Goal: Information Seeking & Learning: Learn about a topic

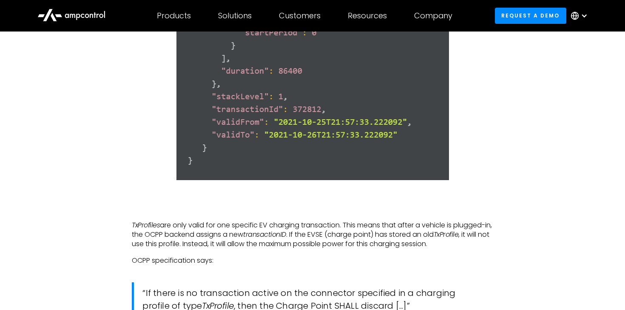
scroll to position [2639, 0]
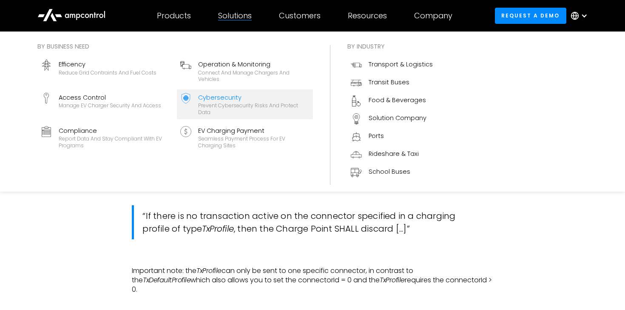
click at [223, 97] on div "Cybersecurity" at bounding box center [253, 97] width 111 height 9
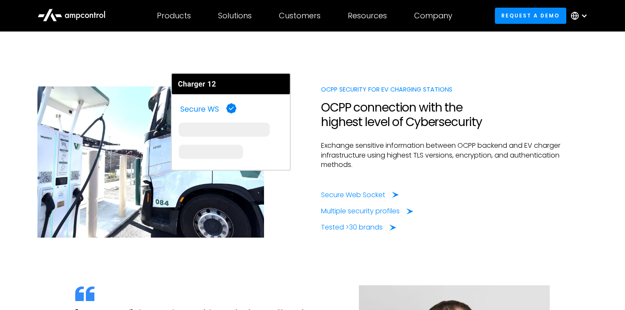
scroll to position [694, 0]
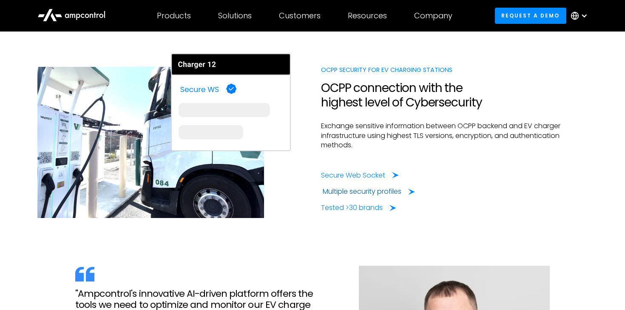
click at [355, 189] on div "Multiple security profiles" at bounding box center [362, 191] width 79 height 9
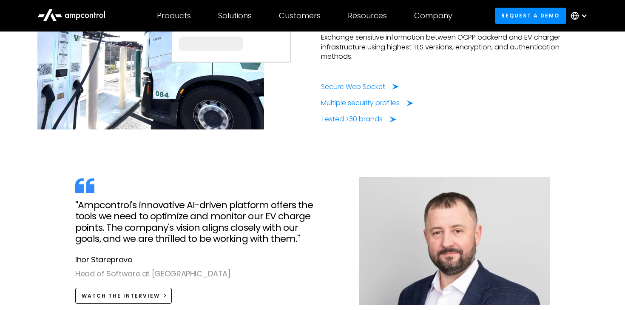
scroll to position [783, 0]
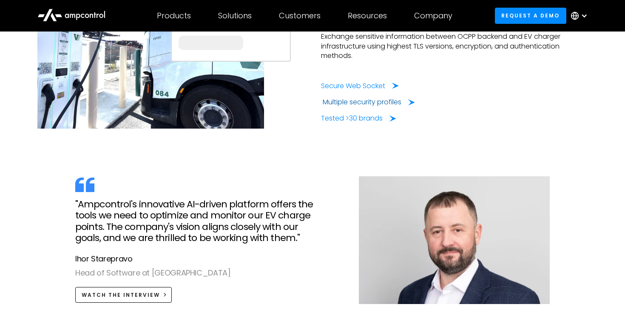
click at [338, 105] on div "Multiple security profiles" at bounding box center [362, 101] width 79 height 9
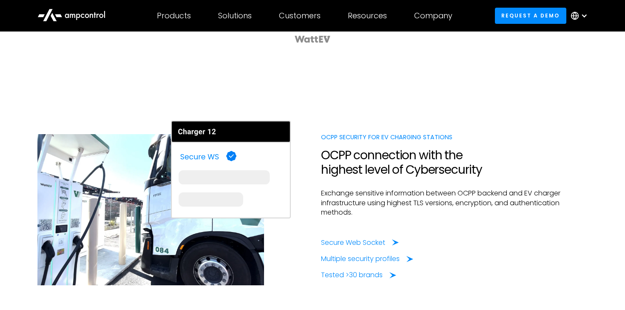
scroll to position [551, 0]
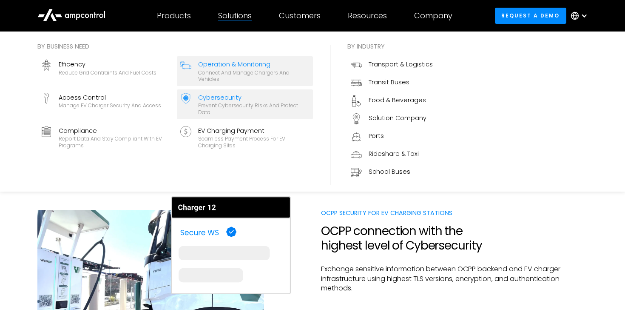
click at [232, 63] on div "Operation & Monitoring" at bounding box center [253, 64] width 111 height 9
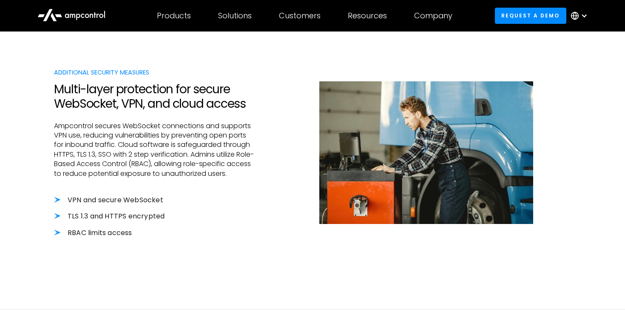
scroll to position [881, 0]
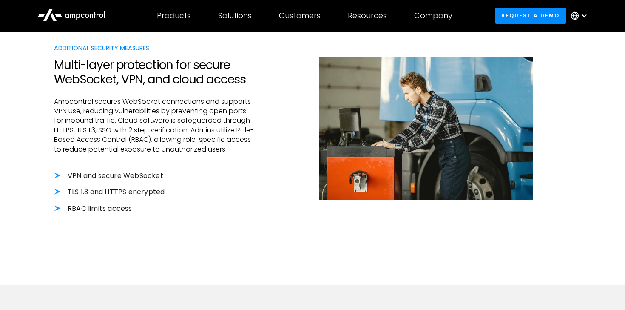
click at [59, 208] on li "RBAC limits access" at bounding box center [155, 208] width 202 height 9
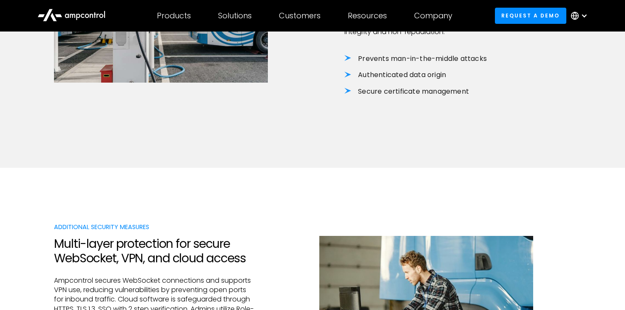
scroll to position [773, 0]
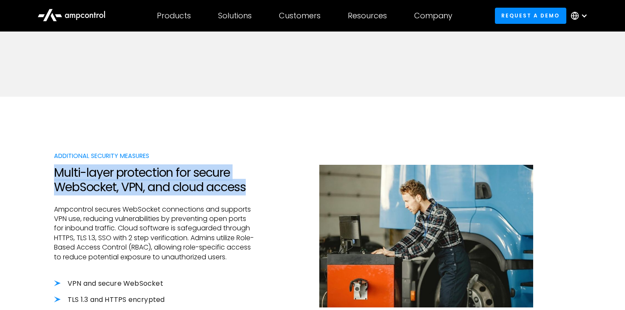
drag, startPoint x: 55, startPoint y: 170, endPoint x: 188, endPoint y: 196, distance: 135.5
click at [188, 196] on div "Additional Security Measures Multi-layer protection for secure WebSocket, VPN, …" at bounding box center [155, 244] width 202 height 187
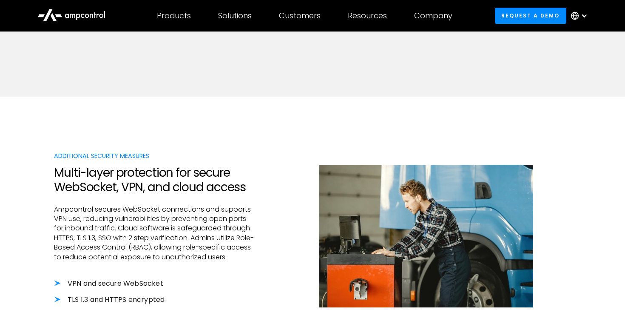
click at [187, 215] on p "Ampcontrol secures WebSocket connections and supports VPN use, reducing vulnera…" at bounding box center [155, 233] width 202 height 57
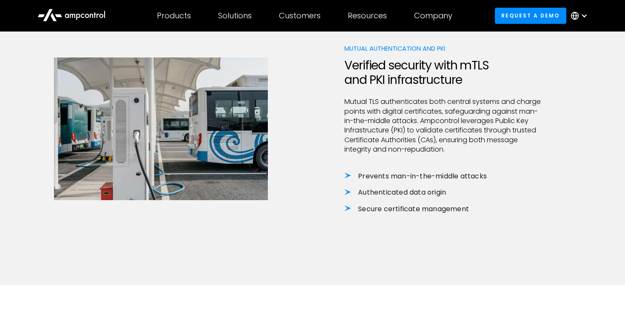
scroll to position [586, 0]
click at [348, 193] on li "Authenticated data origin" at bounding box center [445, 191] width 202 height 9
click at [349, 207] on li "Secure certificate management" at bounding box center [445, 208] width 202 height 9
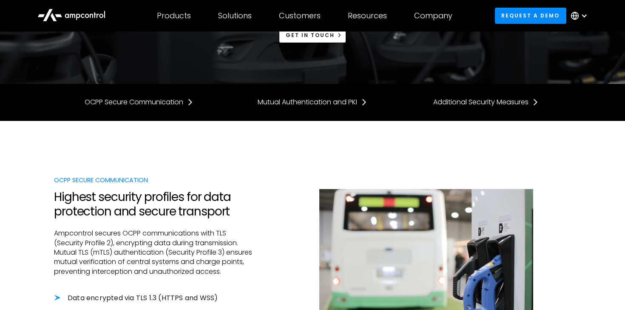
scroll to position [208, 0]
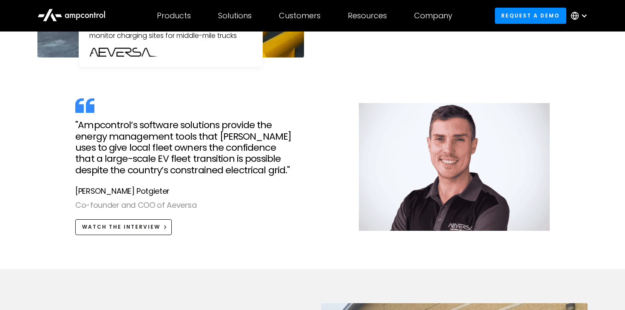
scroll to position [924, 0]
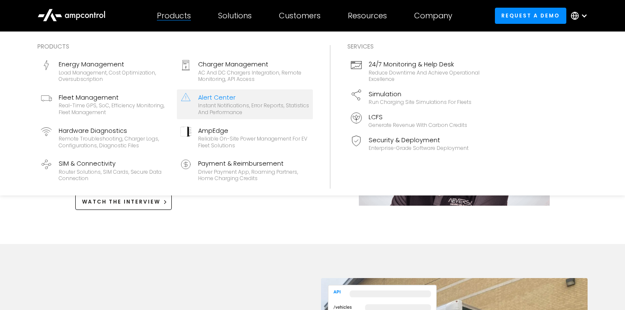
click at [224, 103] on div "Instant notifications, error reports, statistics and performance" at bounding box center [253, 108] width 111 height 13
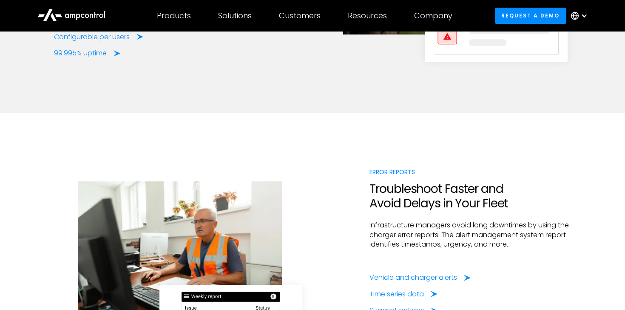
scroll to position [1756, 0]
